Goal: Check status: Check status

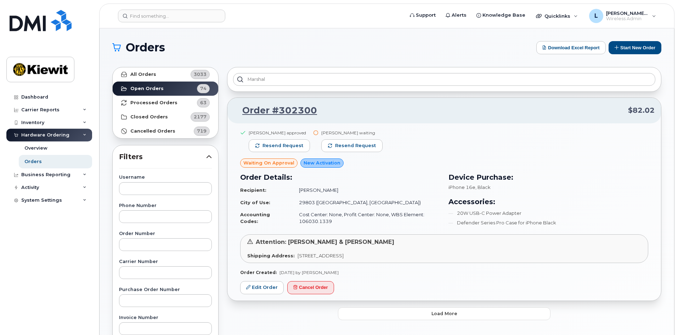
scroll to position [35, 0]
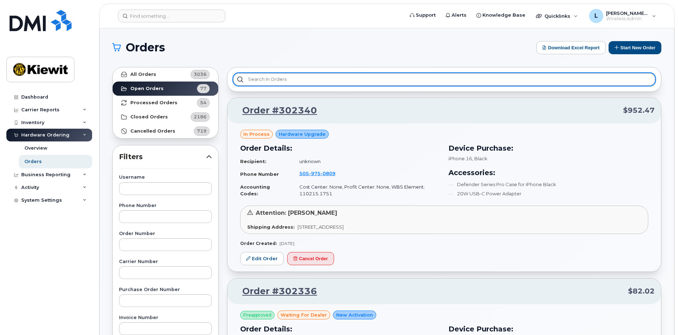
click at [388, 79] on input "text" at bounding box center [444, 79] width 422 height 13
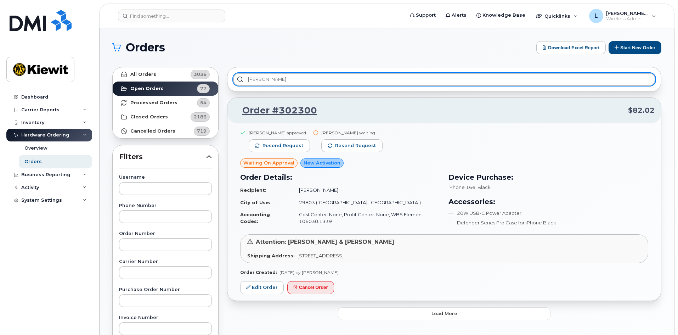
type input "[PERSON_NAME]"
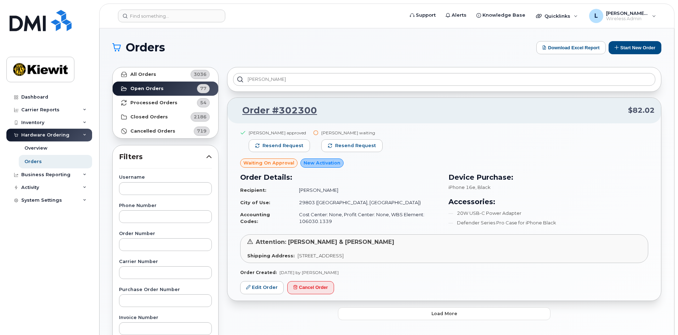
click at [592, 212] on li "20W USB-C Power Adapter" at bounding box center [549, 213] width 200 height 7
click at [298, 108] on link "Order #302300" at bounding box center [275, 110] width 83 height 13
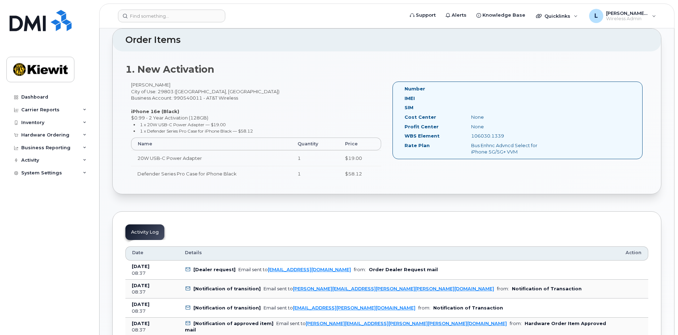
scroll to position [213, 0]
